Goal: Task Accomplishment & Management: Use online tool/utility

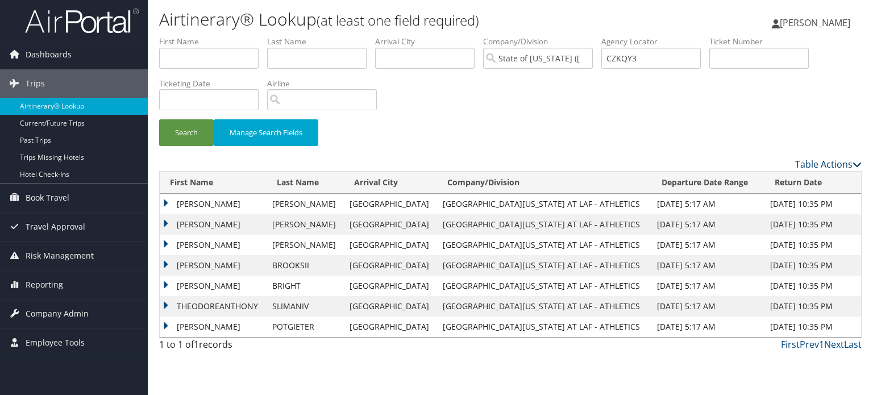
click at [857, 164] on icon at bounding box center [857, 164] width 9 height 9
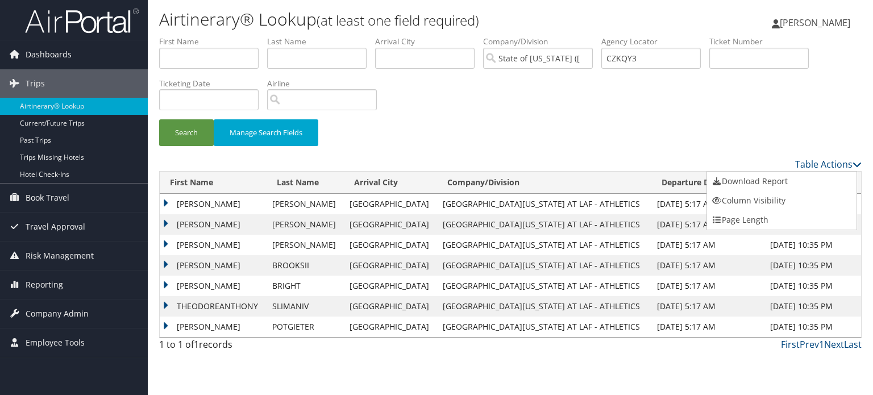
click at [650, 131] on div at bounding box center [436, 197] width 873 height 395
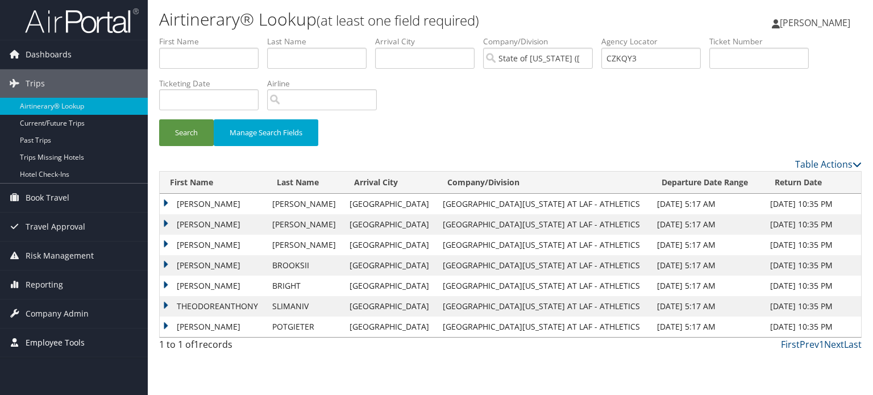
click at [45, 342] on span "Employee Tools" at bounding box center [55, 343] width 59 height 28
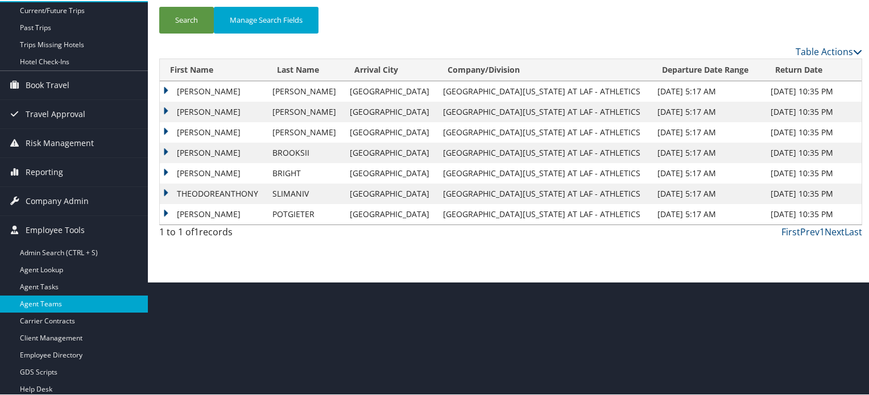
scroll to position [115, 0]
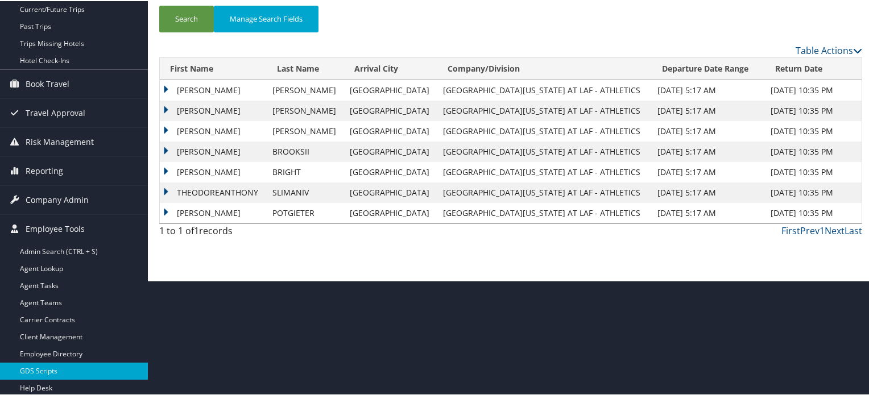
click at [50, 368] on link "GDS Scripts" at bounding box center [74, 370] width 148 height 17
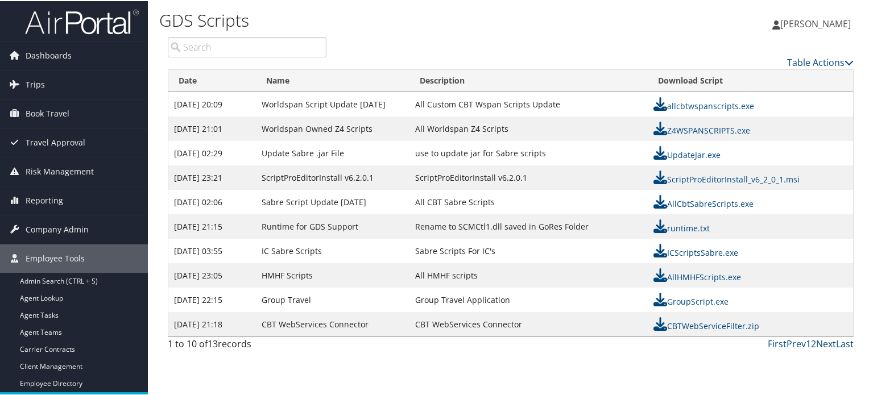
click at [823, 338] on link "Next" at bounding box center [826, 343] width 20 height 13
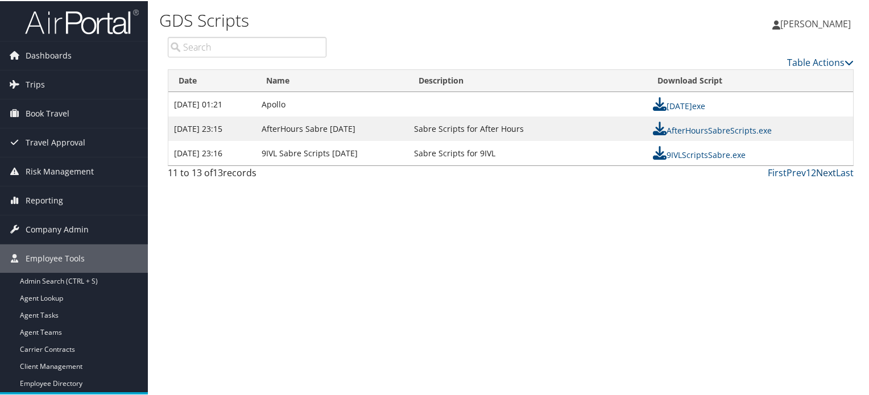
click at [824, 172] on link "Next" at bounding box center [826, 171] width 20 height 13
click at [806, 171] on link "1" at bounding box center [808, 171] width 5 height 13
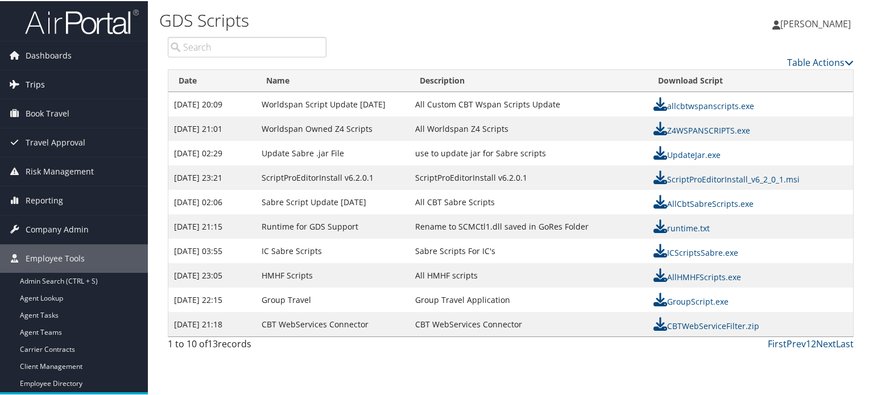
click at [31, 86] on span "Trips" at bounding box center [35, 83] width 19 height 28
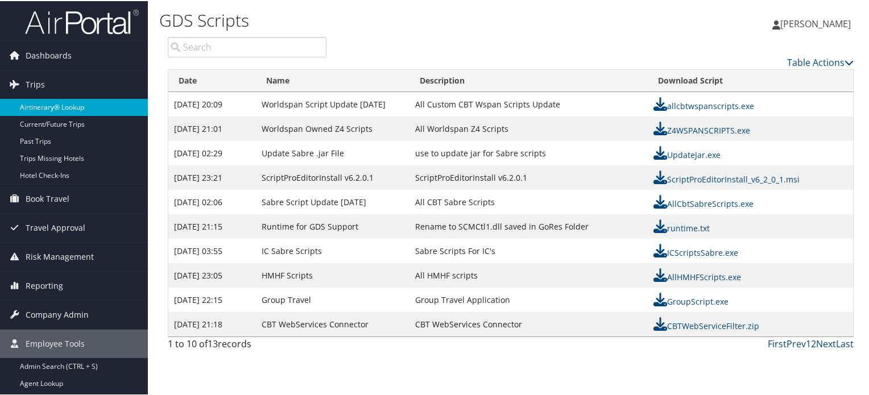
click at [42, 104] on link "Airtinerary® Lookup" at bounding box center [74, 106] width 148 height 17
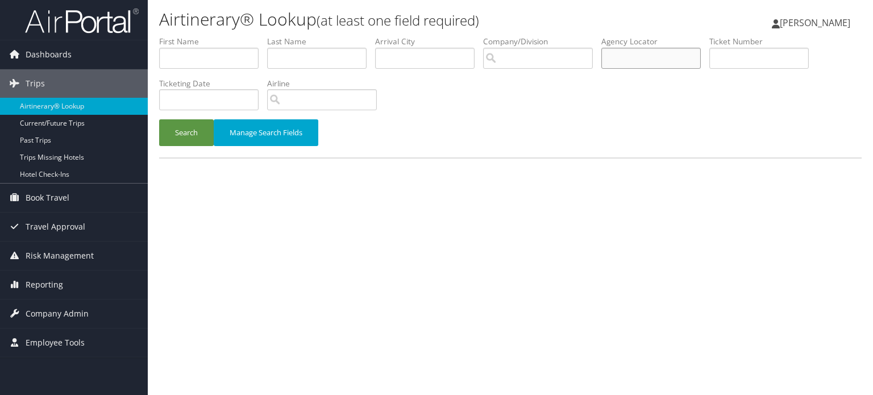
click at [672, 63] on input "text" at bounding box center [651, 58] width 99 height 21
paste input "D6MNX1"
type input "D6MNX1"
click at [175, 133] on button "Search" at bounding box center [186, 132] width 55 height 27
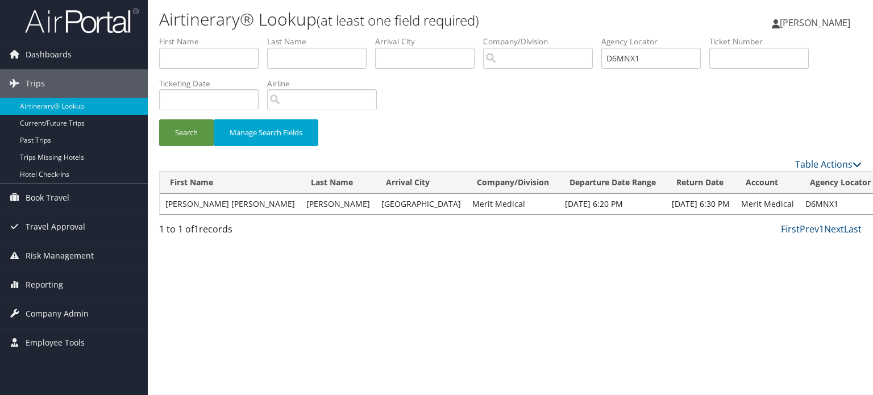
click at [51, 55] on span "Dashboards" at bounding box center [49, 54] width 46 height 28
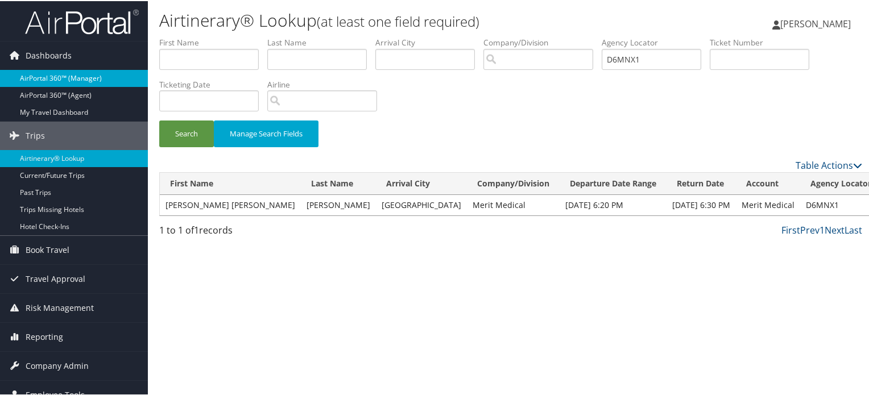
click at [59, 76] on link "AirPortal 360™ (Manager)" at bounding box center [74, 77] width 148 height 17
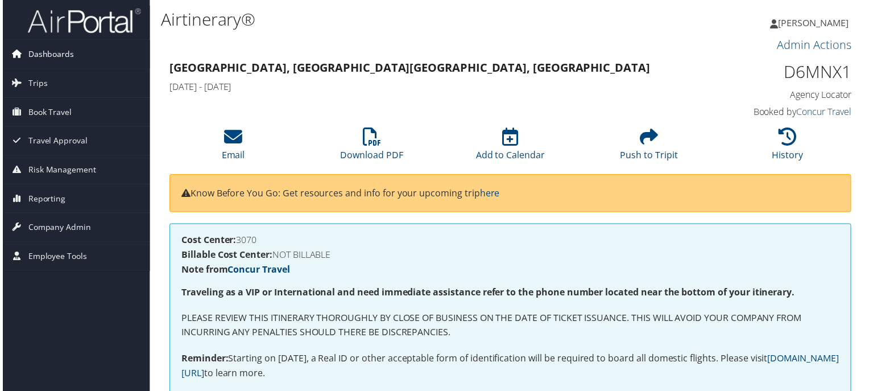
click at [43, 58] on span "Dashboards" at bounding box center [49, 54] width 46 height 28
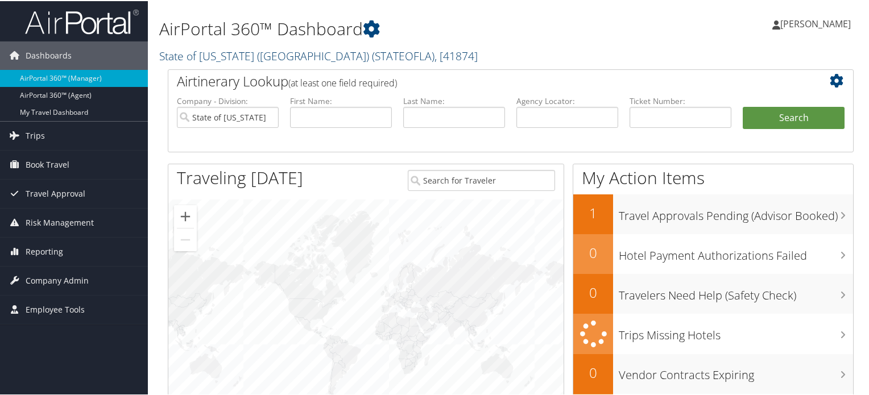
click at [242, 54] on link "State of [US_STATE] (SOLA) ( STATEOFLA ) , [ 41874 ]" at bounding box center [318, 54] width 318 height 15
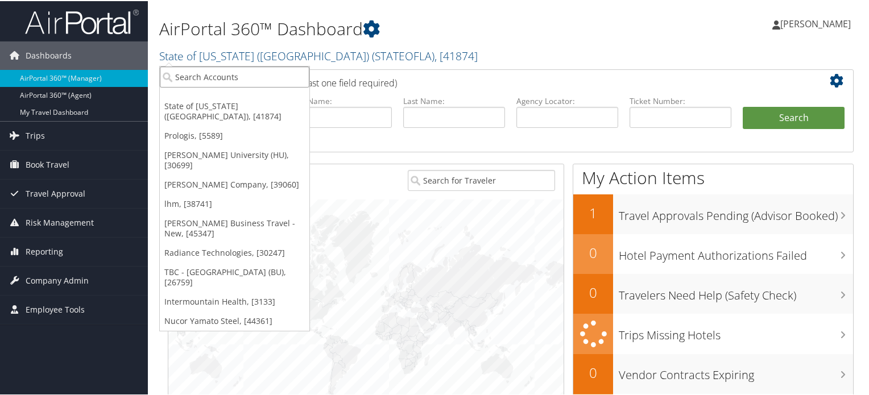
click at [225, 77] on input "search" at bounding box center [235, 75] width 150 height 21
type input "merit"
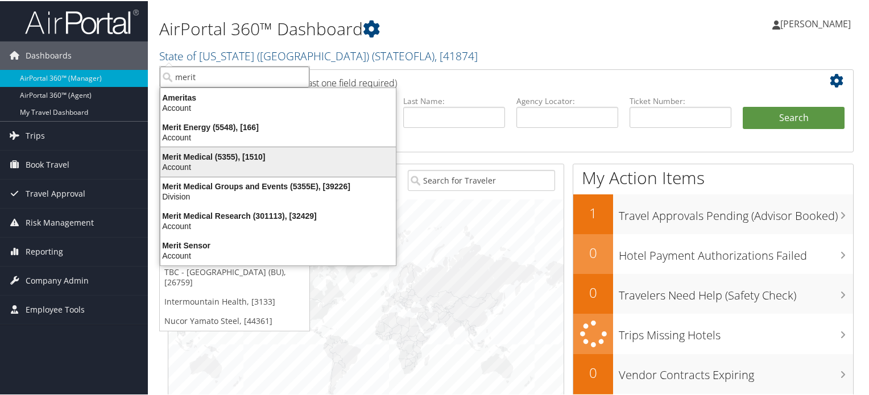
click at [212, 162] on div "Account" at bounding box center [278, 166] width 249 height 10
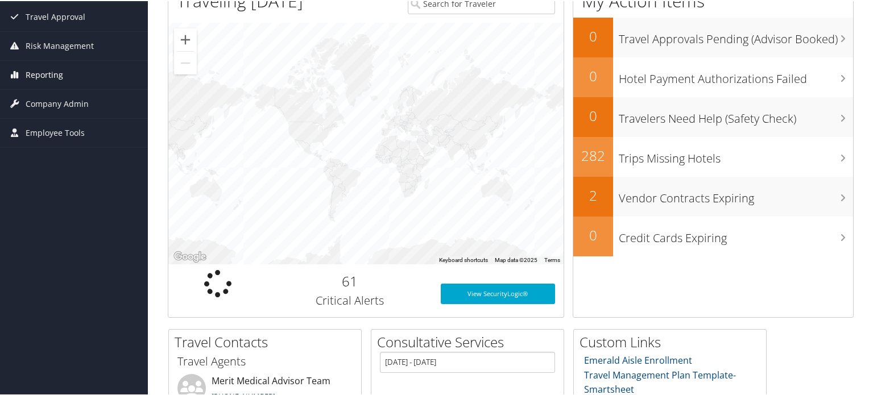
scroll to position [119, 0]
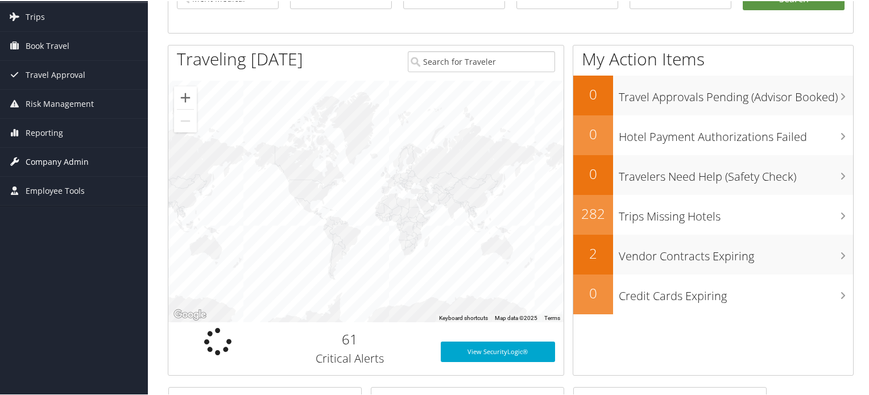
click at [42, 160] on span "Company Admin" at bounding box center [57, 161] width 63 height 28
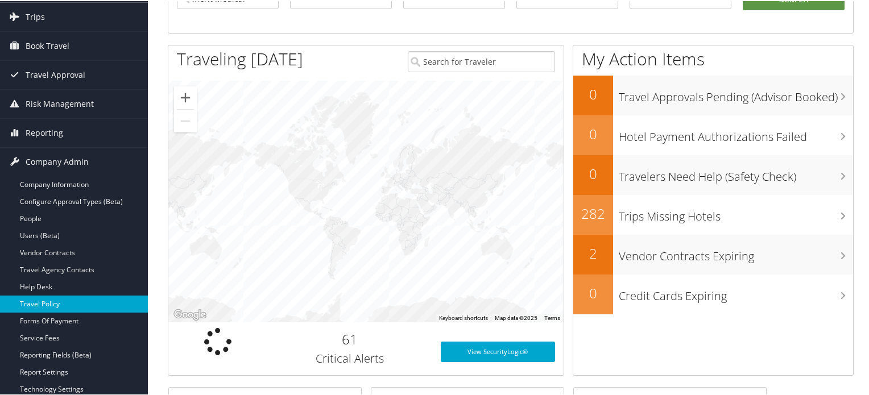
scroll to position [233, 0]
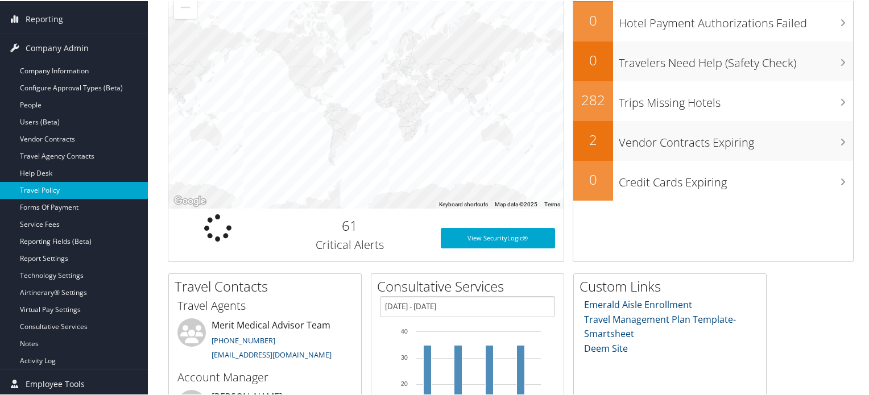
click at [48, 190] on link "Travel Policy" at bounding box center [74, 189] width 148 height 17
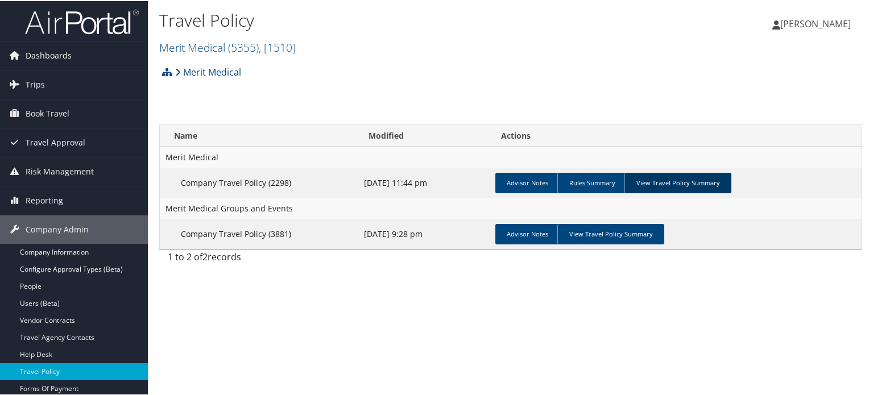
click at [669, 183] on link "View Travel Policy Summary" at bounding box center [677, 182] width 107 height 20
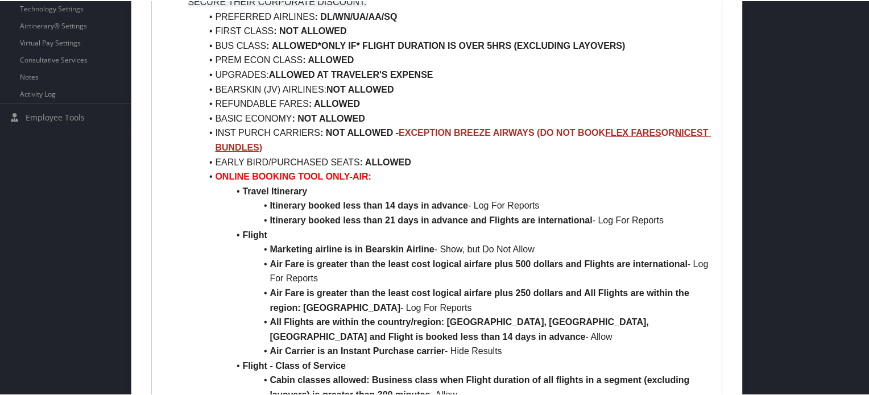
scroll to position [341, 0]
